Goal: Transaction & Acquisition: Book appointment/travel/reservation

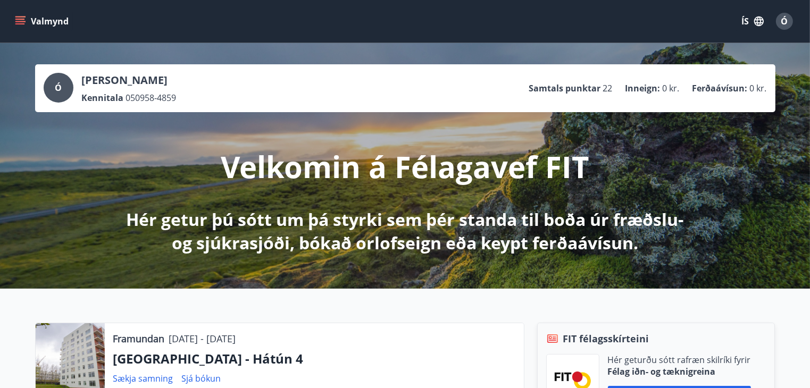
click at [21, 20] on icon "menu" at bounding box center [20, 19] width 10 height 1
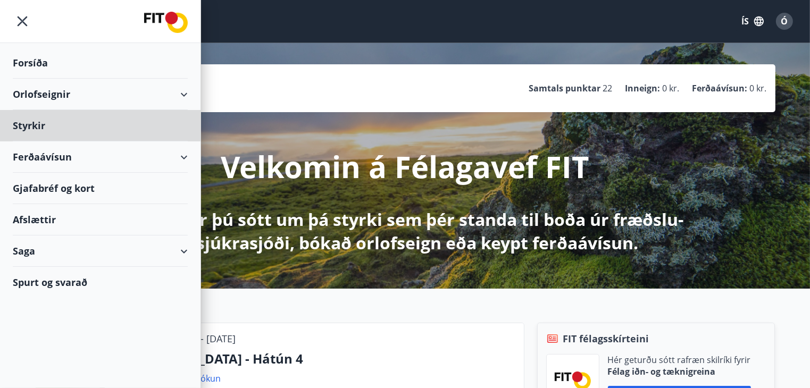
click at [32, 65] on div "Forsíða" at bounding box center [100, 62] width 175 height 31
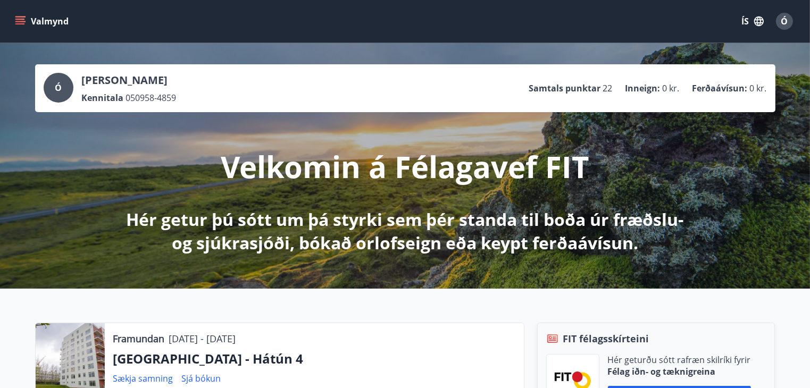
click at [26, 21] on button "Valmynd" at bounding box center [43, 21] width 60 height 19
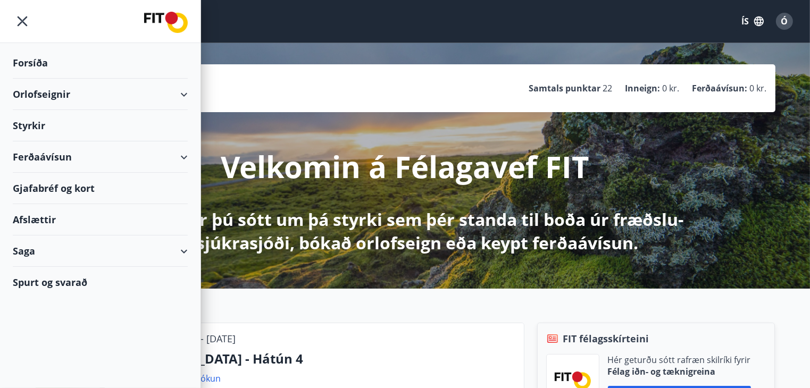
click at [40, 91] on div "Orlofseignir" at bounding box center [100, 94] width 175 height 31
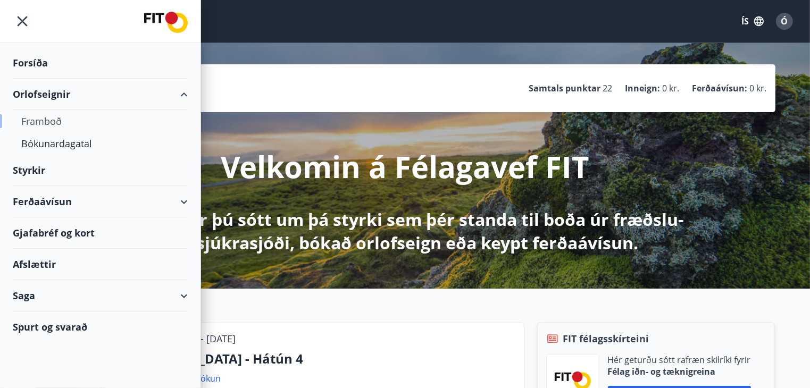
click at [40, 119] on div "Framboð" at bounding box center [100, 121] width 158 height 22
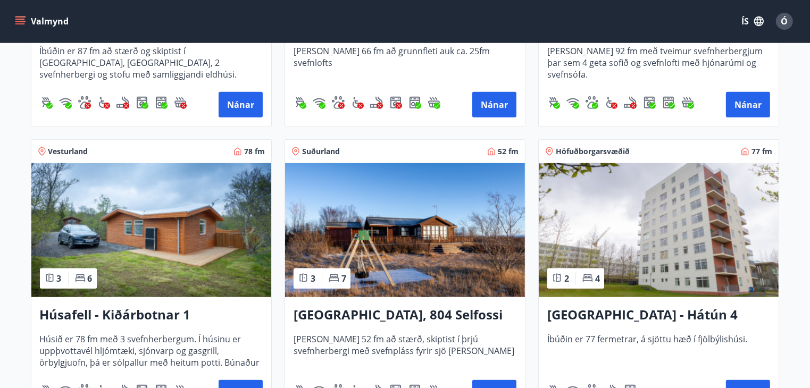
scroll to position [693, 0]
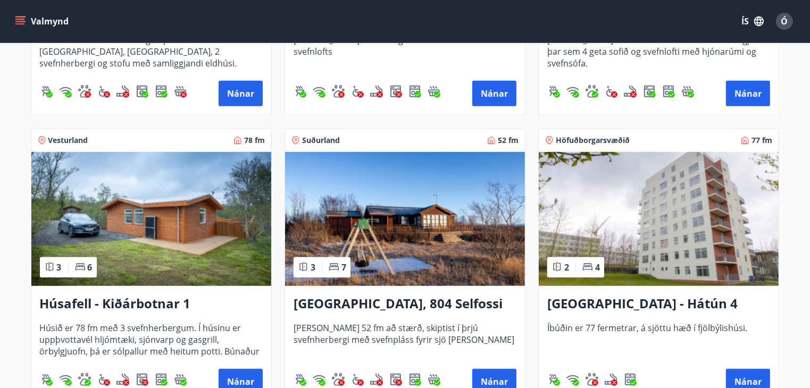
click at [651, 226] on img at bounding box center [659, 219] width 240 height 134
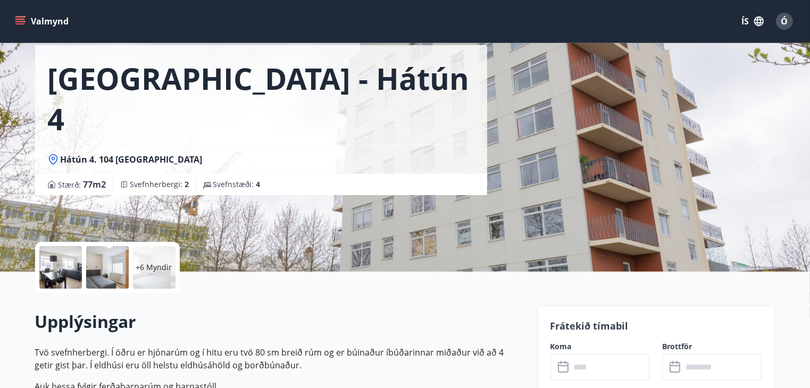
scroll to position [160, 0]
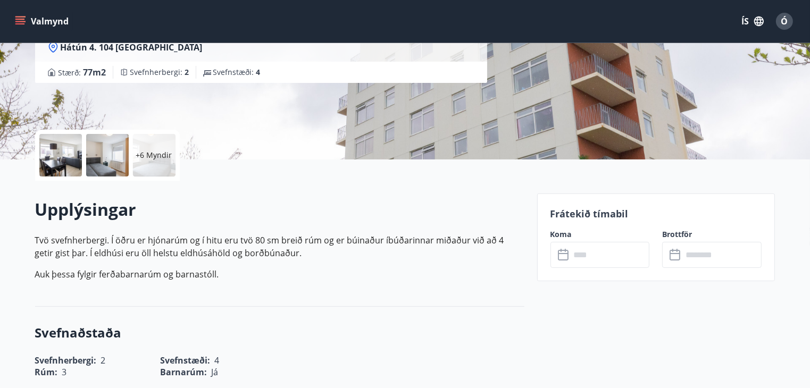
click at [568, 254] on icon at bounding box center [563, 255] width 11 height 11
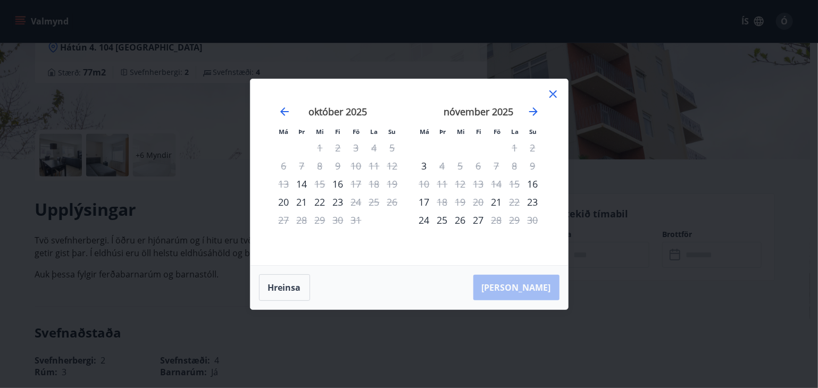
click at [556, 90] on icon at bounding box center [553, 94] width 13 height 13
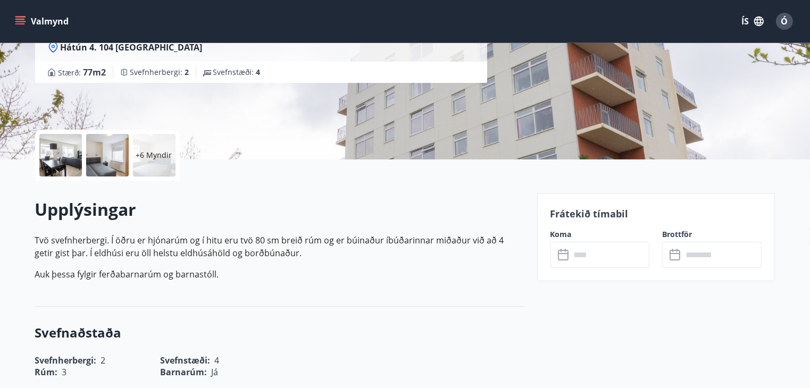
click at [19, 19] on icon "menu" at bounding box center [20, 19] width 10 height 1
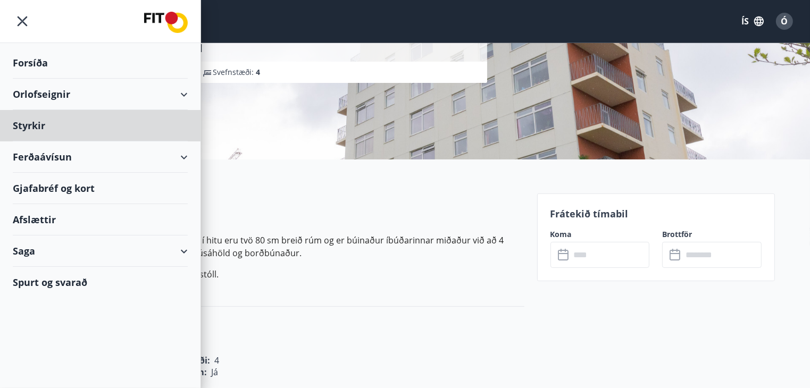
click at [39, 62] on div "Forsíða" at bounding box center [100, 62] width 175 height 31
